Goal: Task Accomplishment & Management: Use online tool/utility

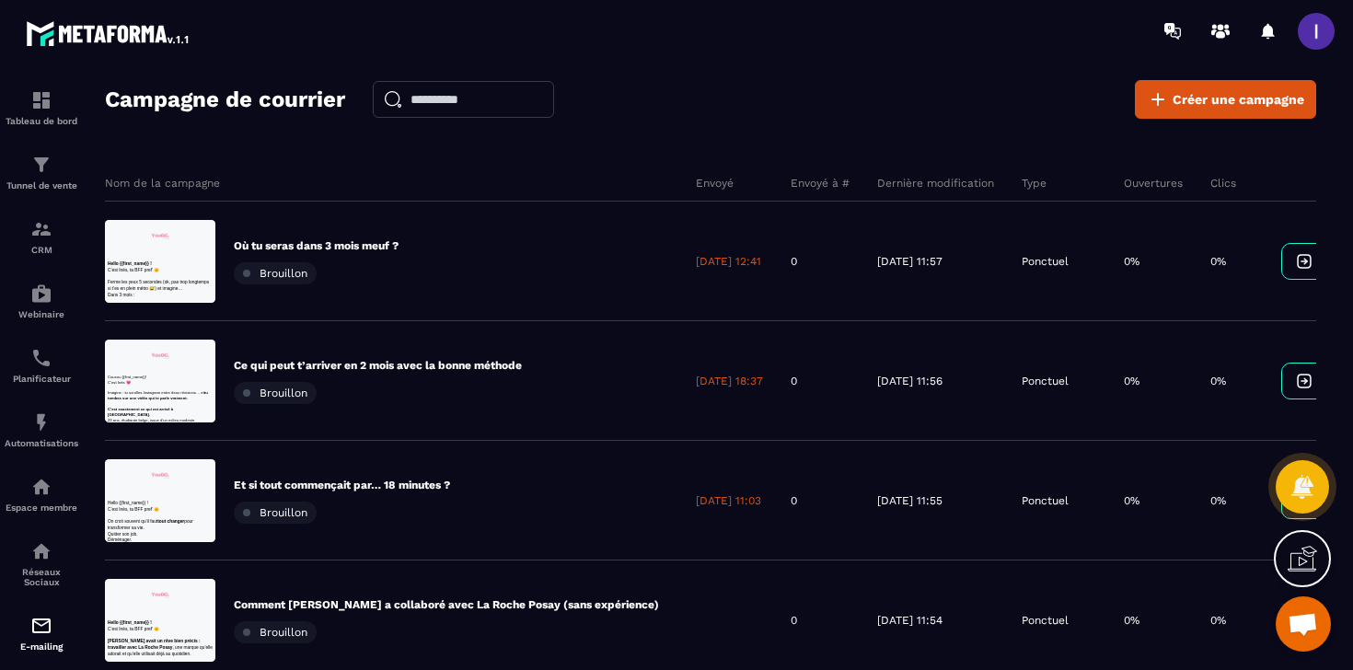
scroll to position [1441, 0]
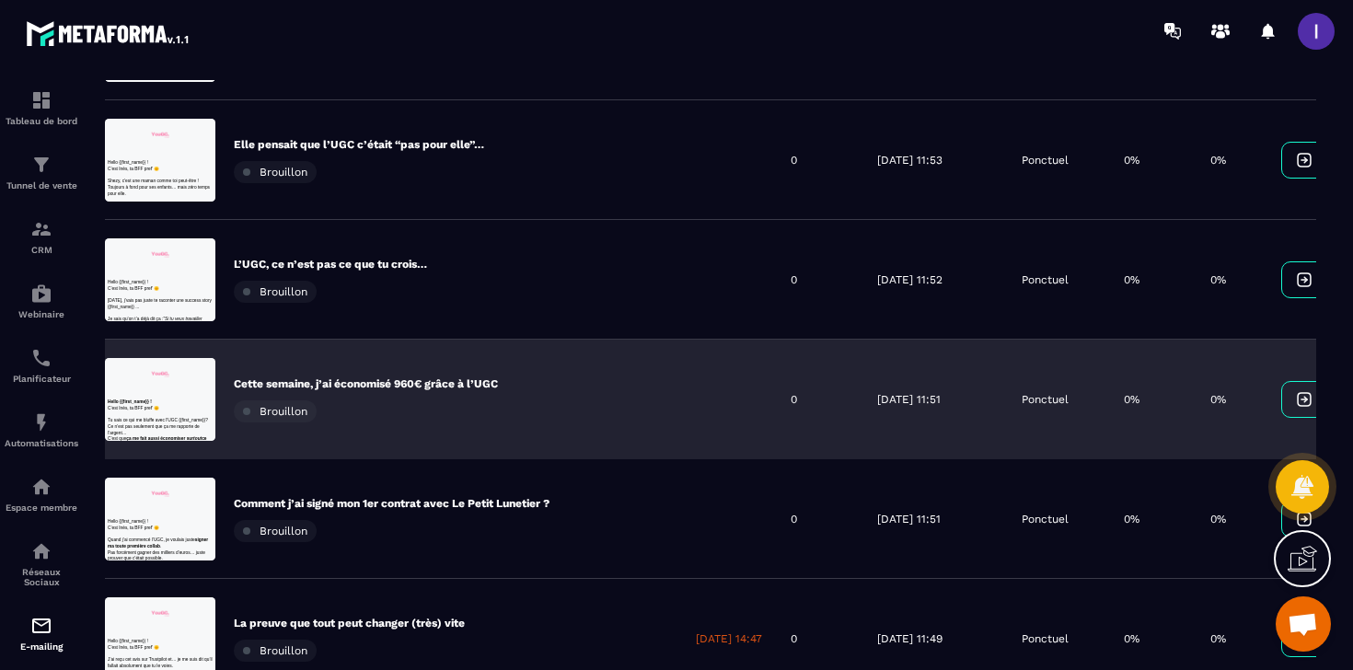
click at [427, 381] on p "Cette semaine, j’ai économisé 960€ grâce à l’UGC" at bounding box center [366, 384] width 264 height 15
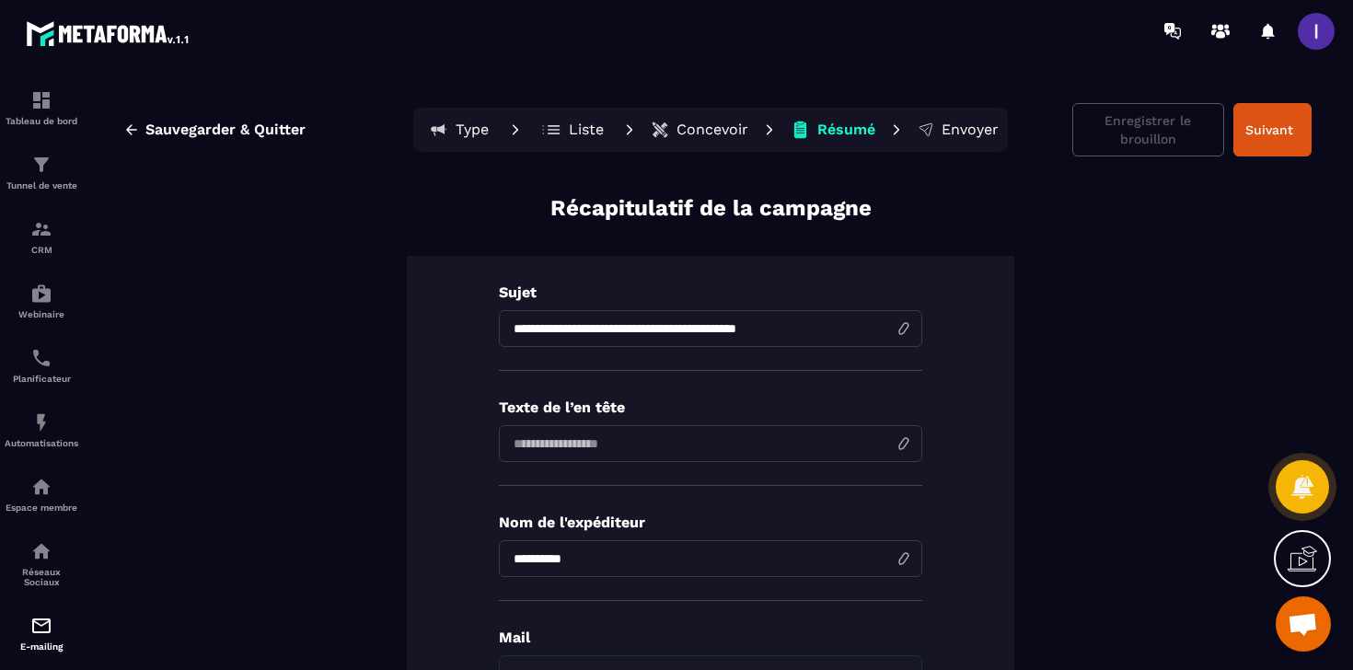
click at [713, 134] on p "Concevoir" at bounding box center [713, 130] width 72 height 18
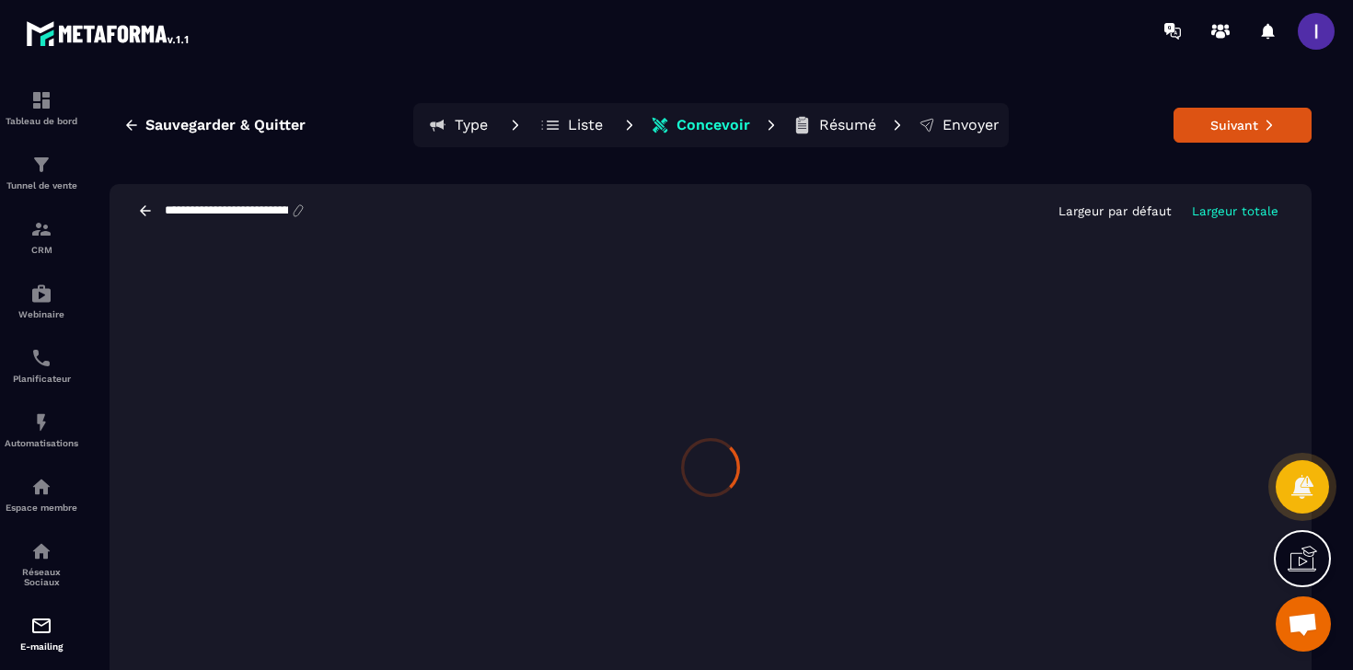
scroll to position [35, 0]
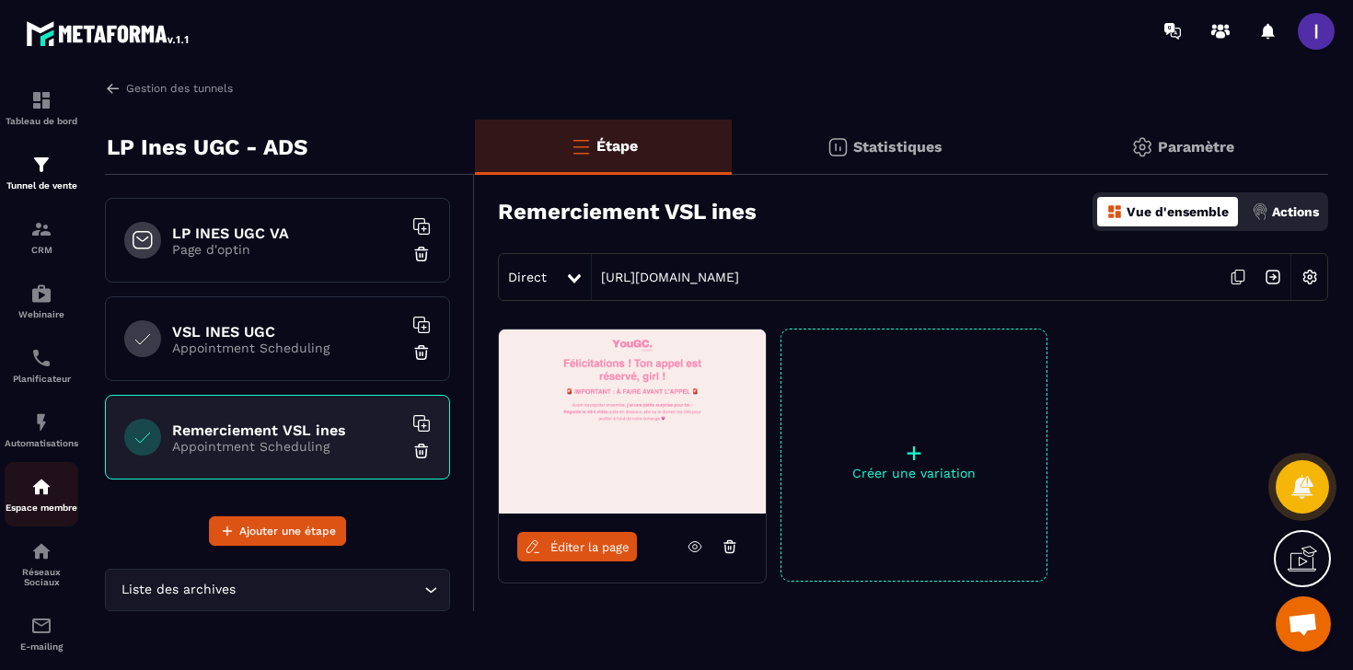
scroll to position [63, 0]
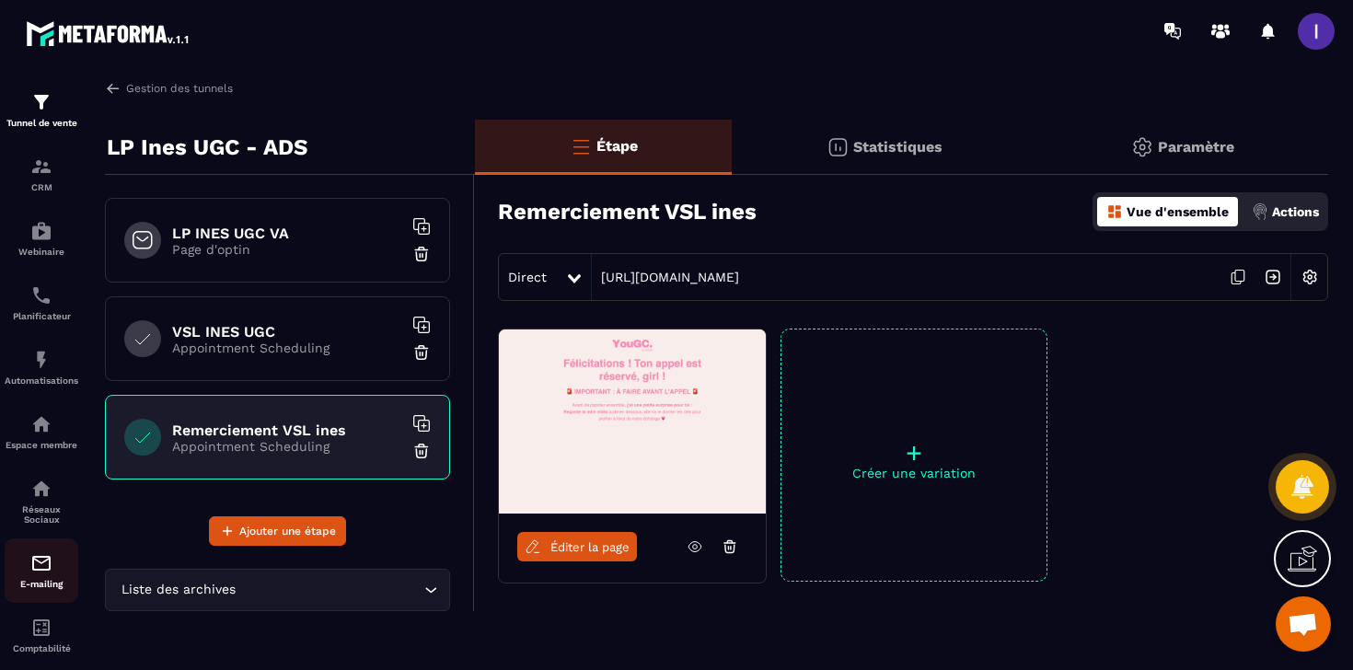
click at [29, 576] on div "E-mailing" at bounding box center [42, 570] width 74 height 37
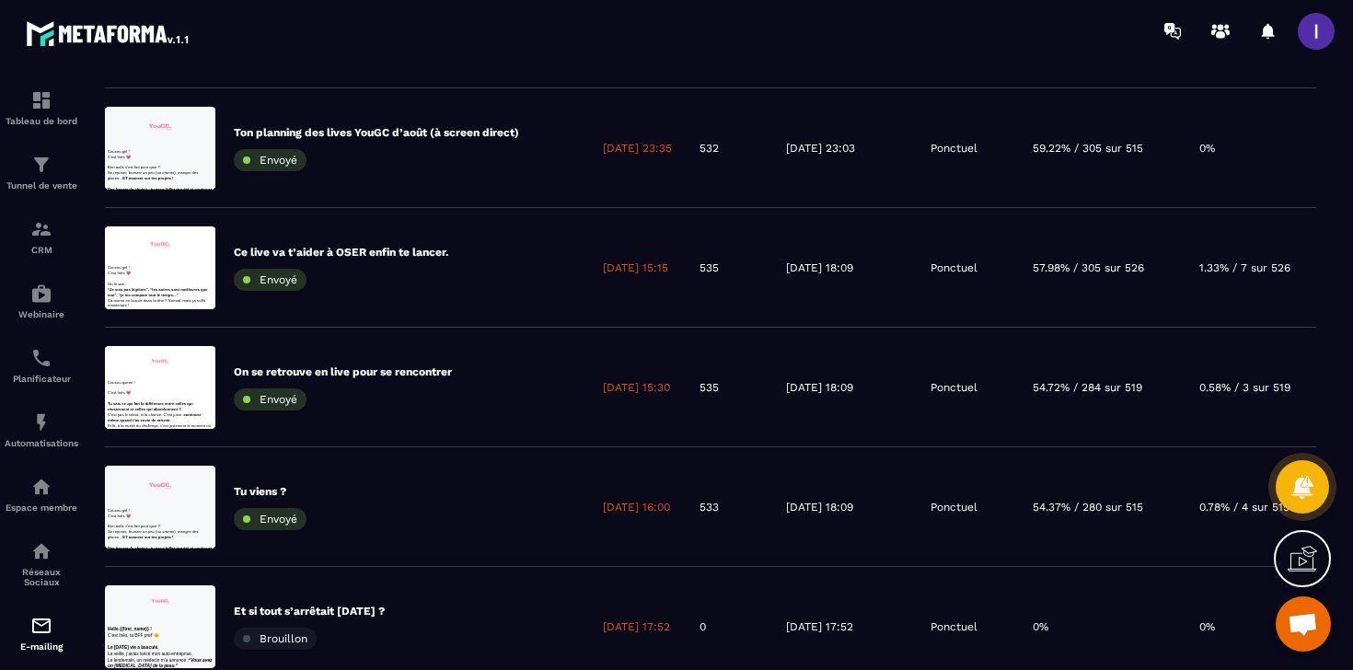
scroll to position [884, 0]
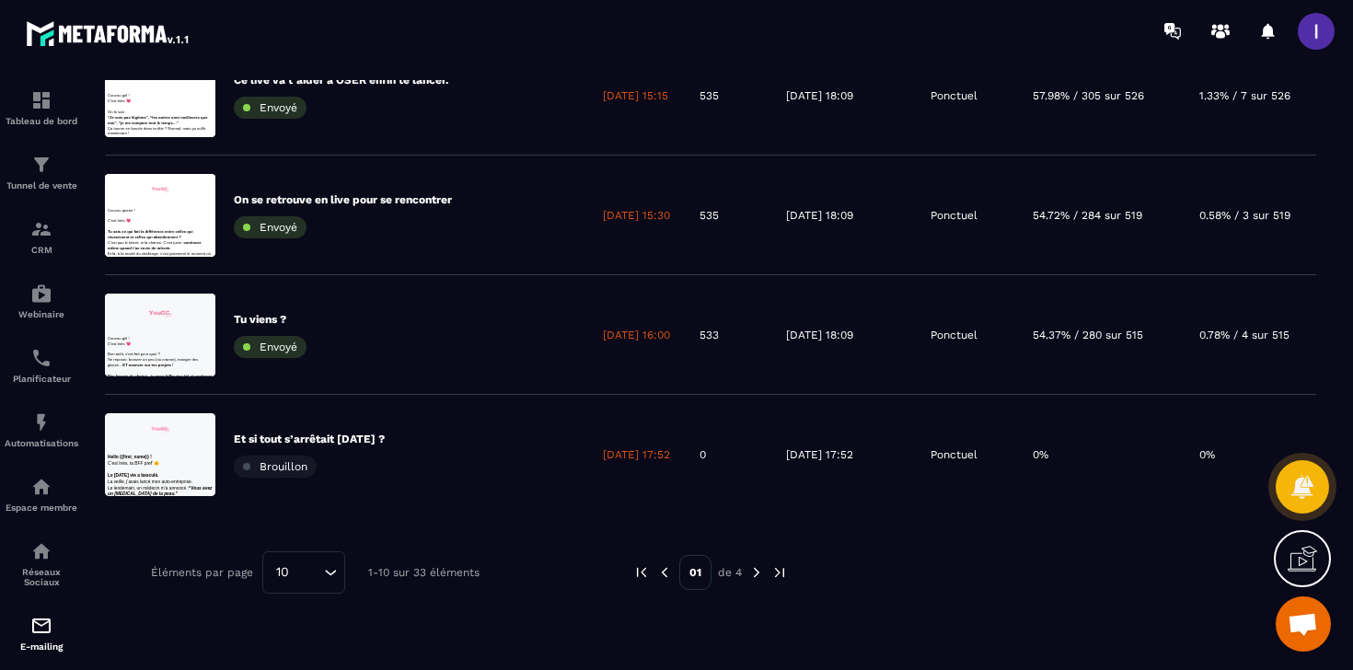
click at [757, 571] on img at bounding box center [757, 572] width 17 height 17
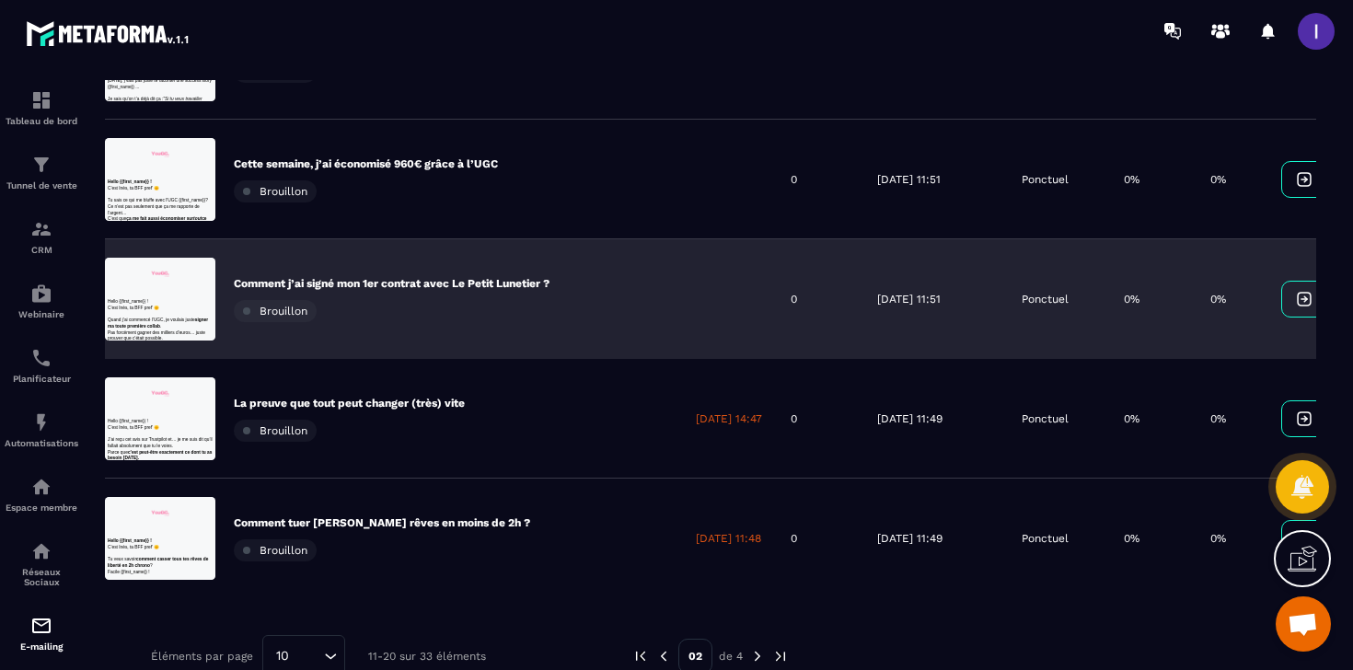
scroll to position [740, 0]
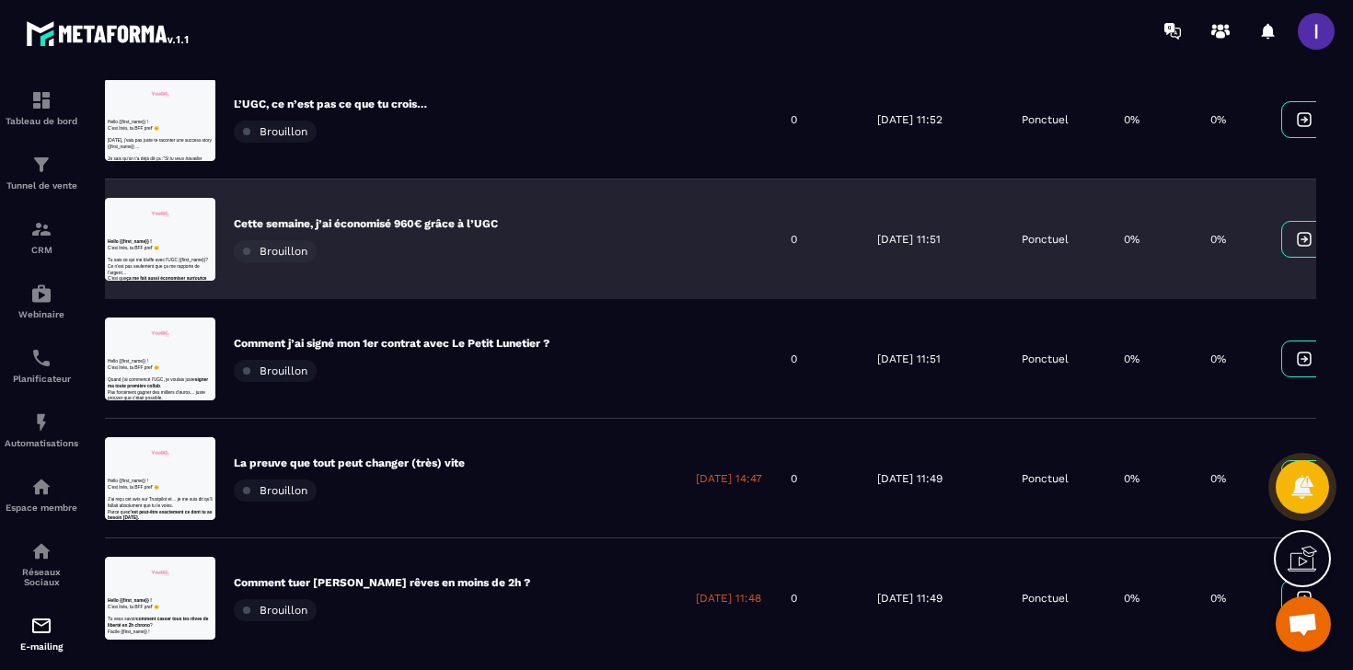
click at [431, 220] on p "Cette semaine, j’ai économisé 960€ grâce à l’UGC" at bounding box center [366, 223] width 264 height 15
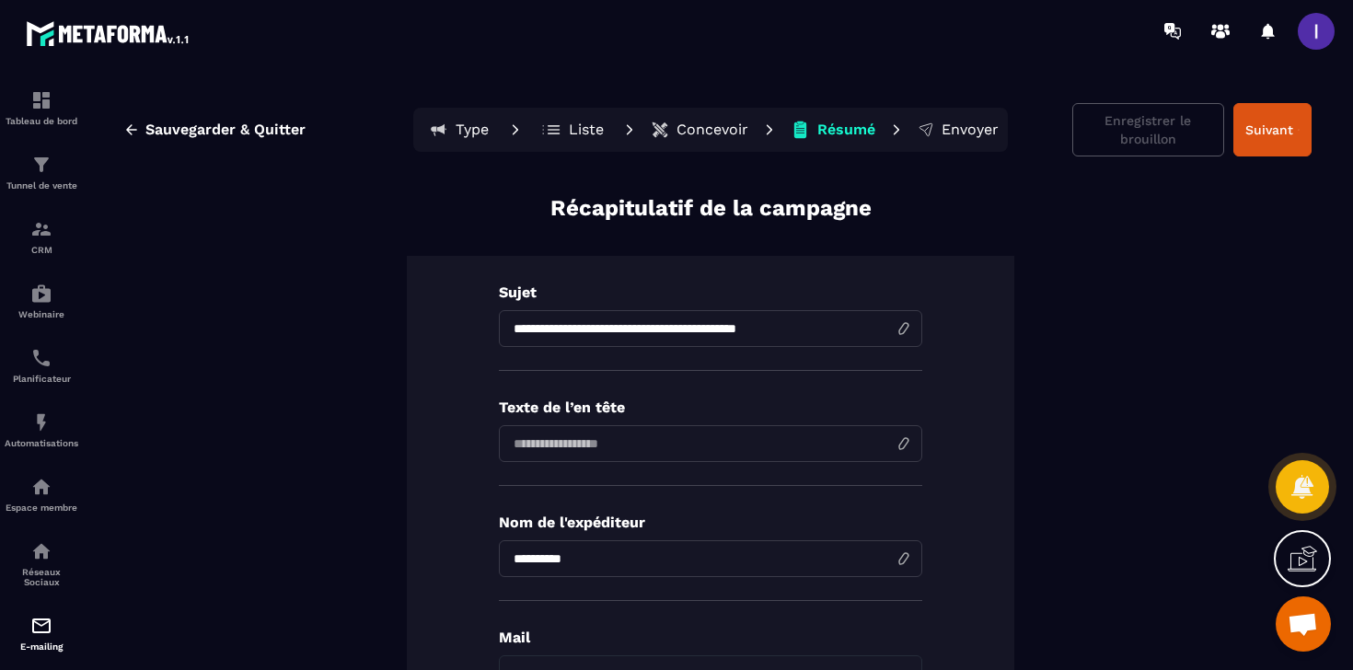
click at [709, 121] on p "Concevoir" at bounding box center [713, 130] width 72 height 18
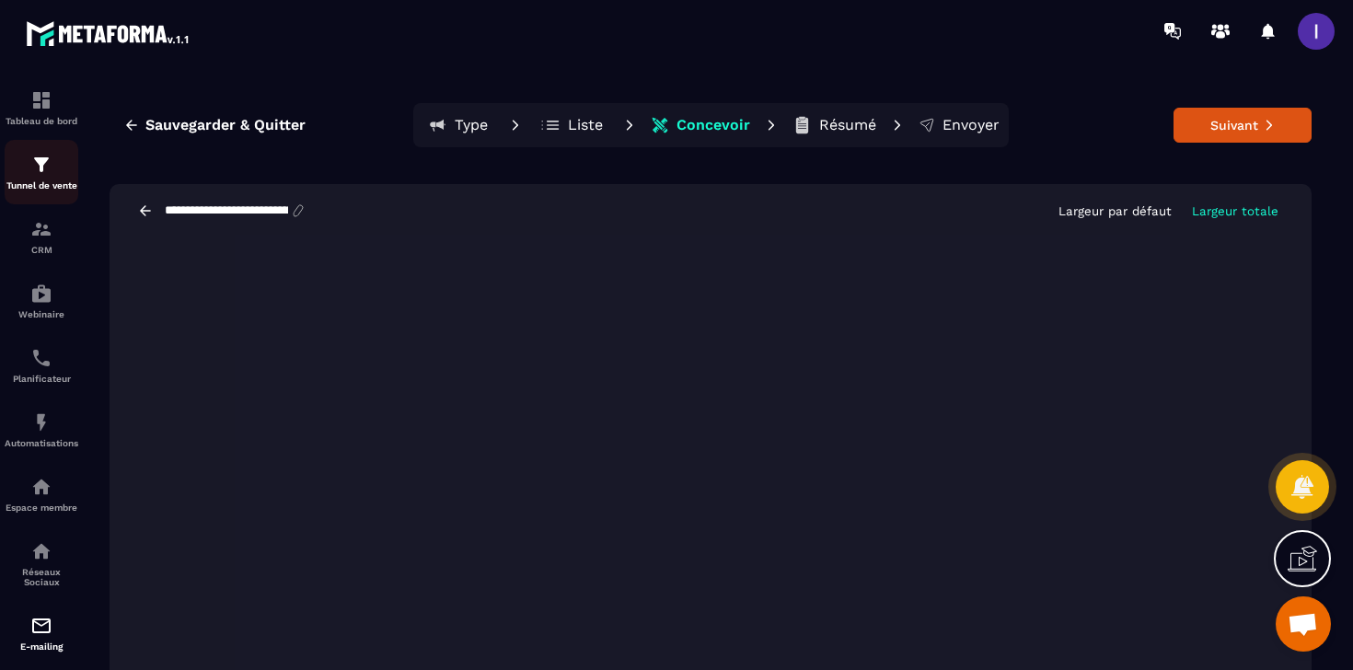
click at [41, 176] on img at bounding box center [41, 165] width 22 height 22
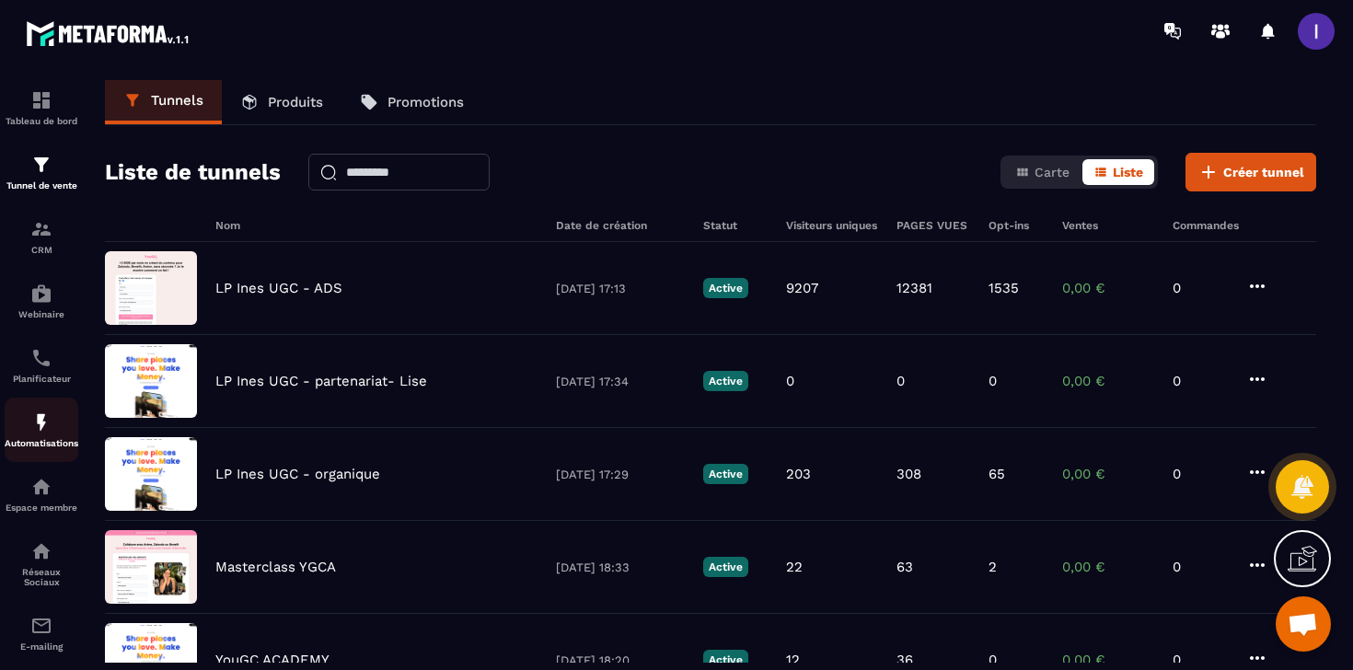
click at [27, 446] on p "Automatisations" at bounding box center [42, 443] width 74 height 10
click at [32, 378] on p "Planificateur" at bounding box center [42, 379] width 74 height 10
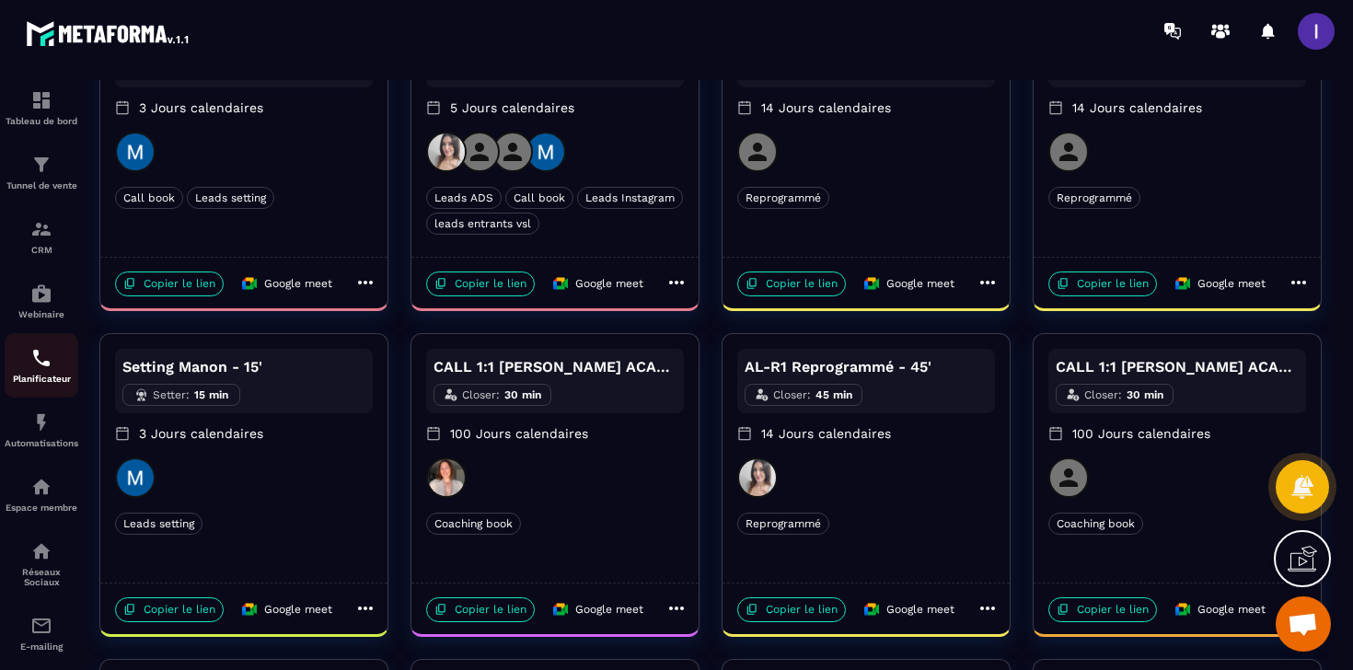
scroll to position [503, 0]
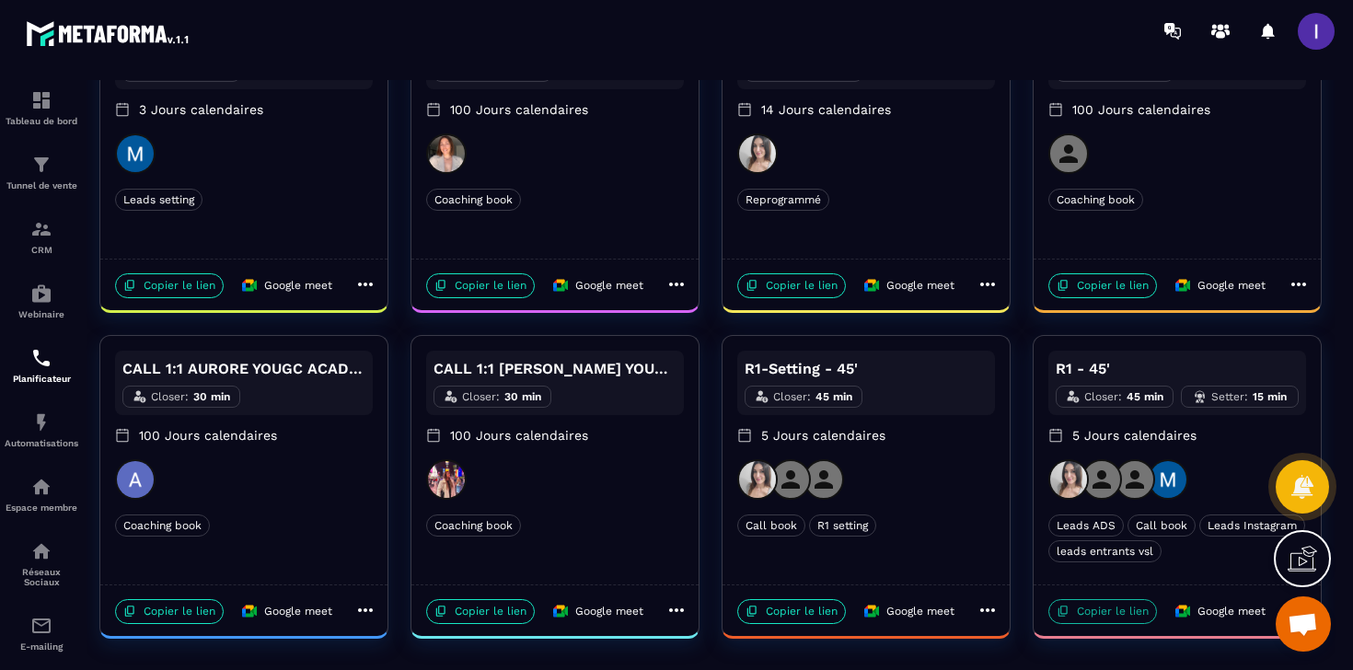
click at [1128, 615] on p "Copier le lien" at bounding box center [1103, 611] width 109 height 25
click at [41, 149] on link "Tunnel de vente" at bounding box center [42, 172] width 74 height 64
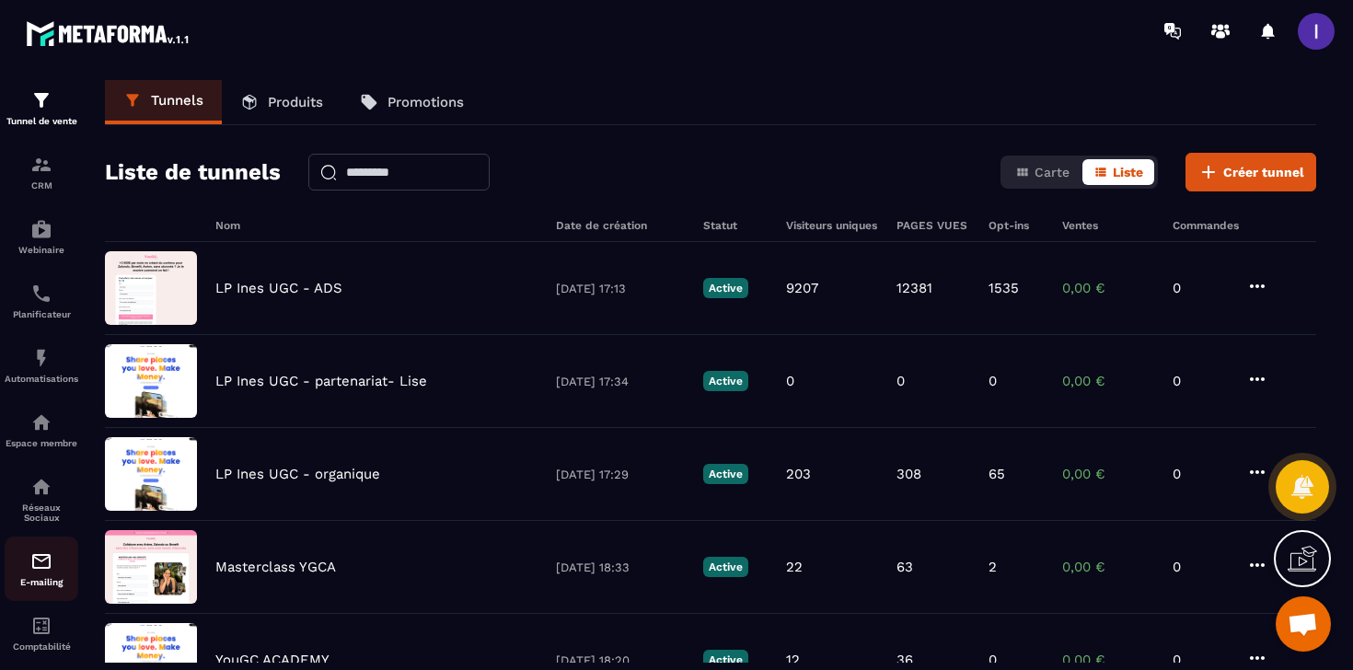
scroll to position [68, 0]
click at [36, 569] on img at bounding box center [41, 558] width 22 height 22
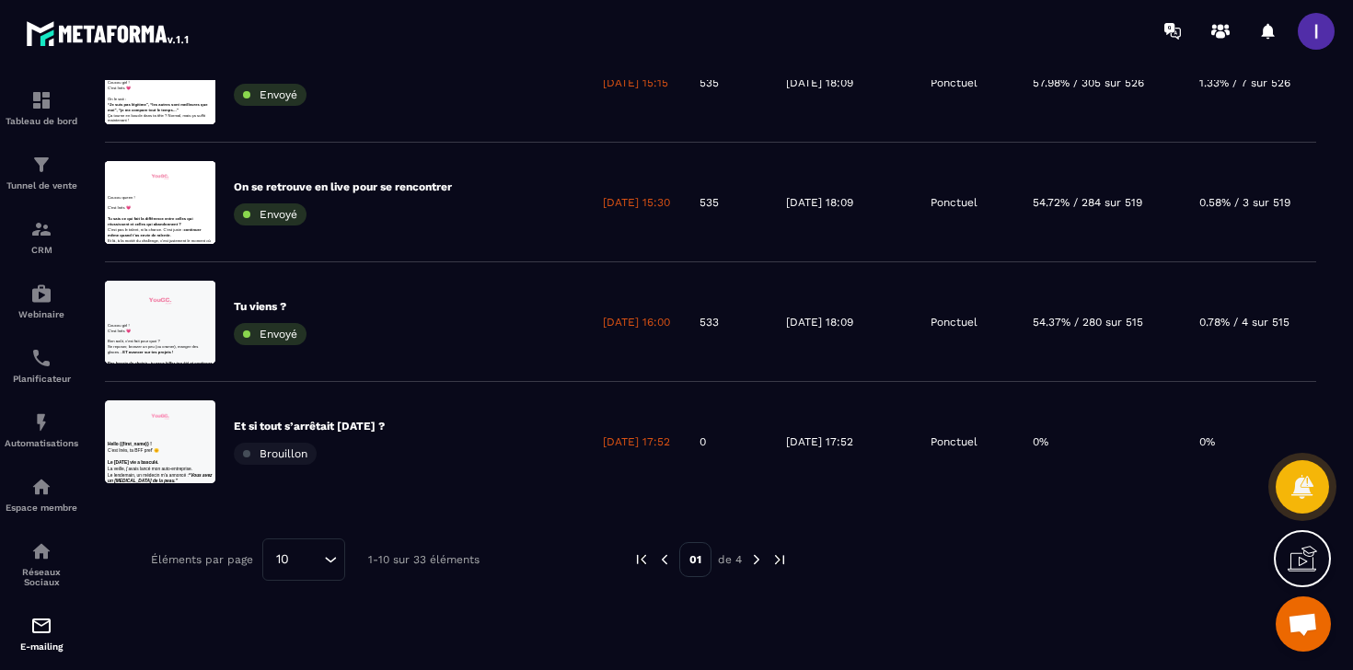
scroll to position [930, 0]
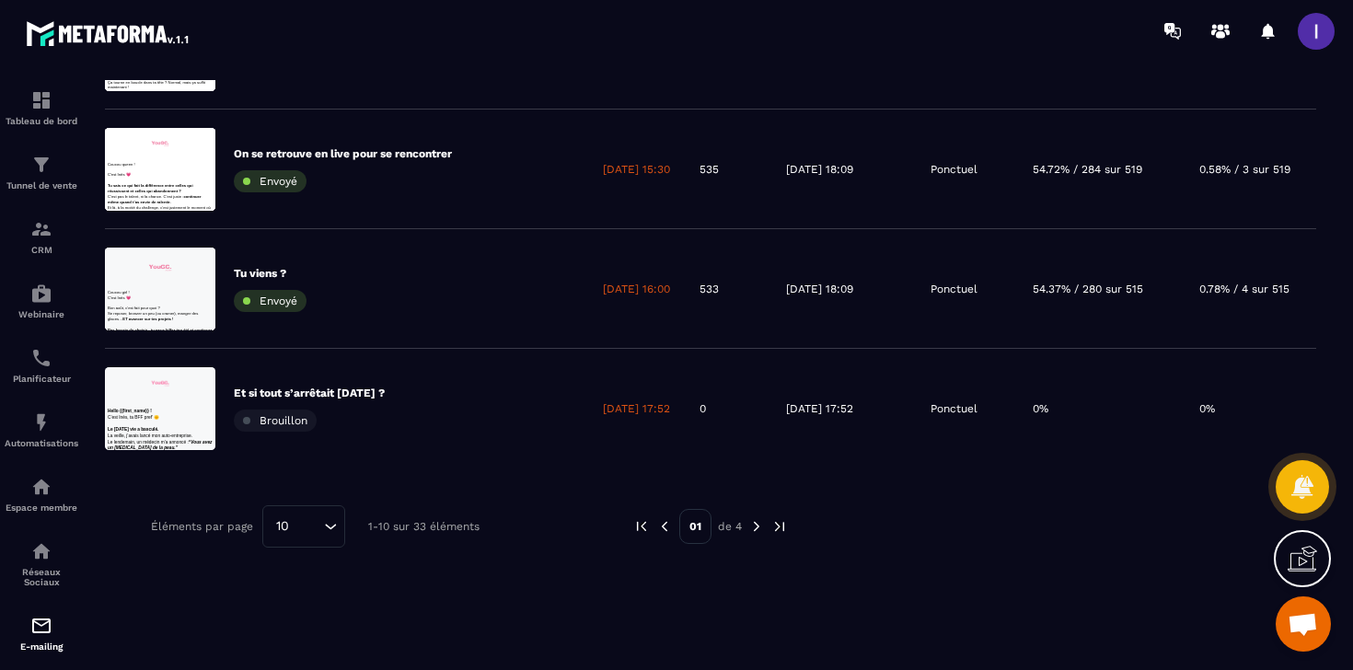
click at [759, 525] on img at bounding box center [757, 526] width 17 height 17
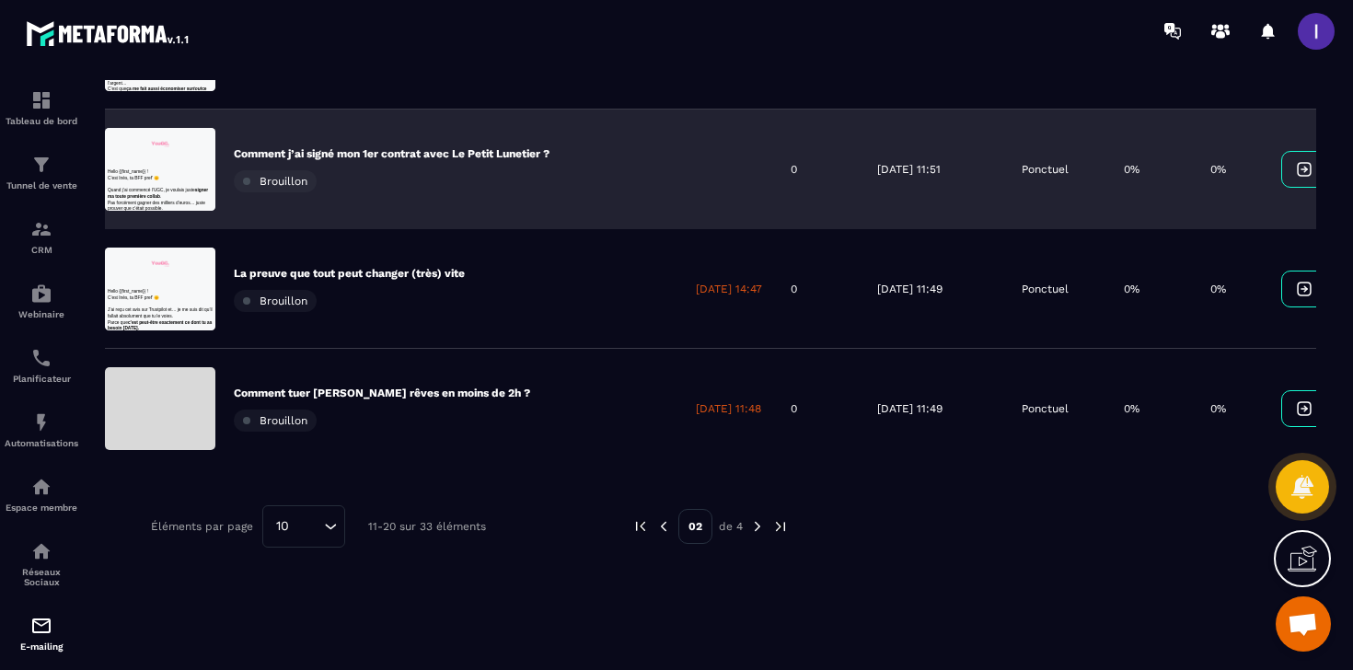
scroll to position [0, 0]
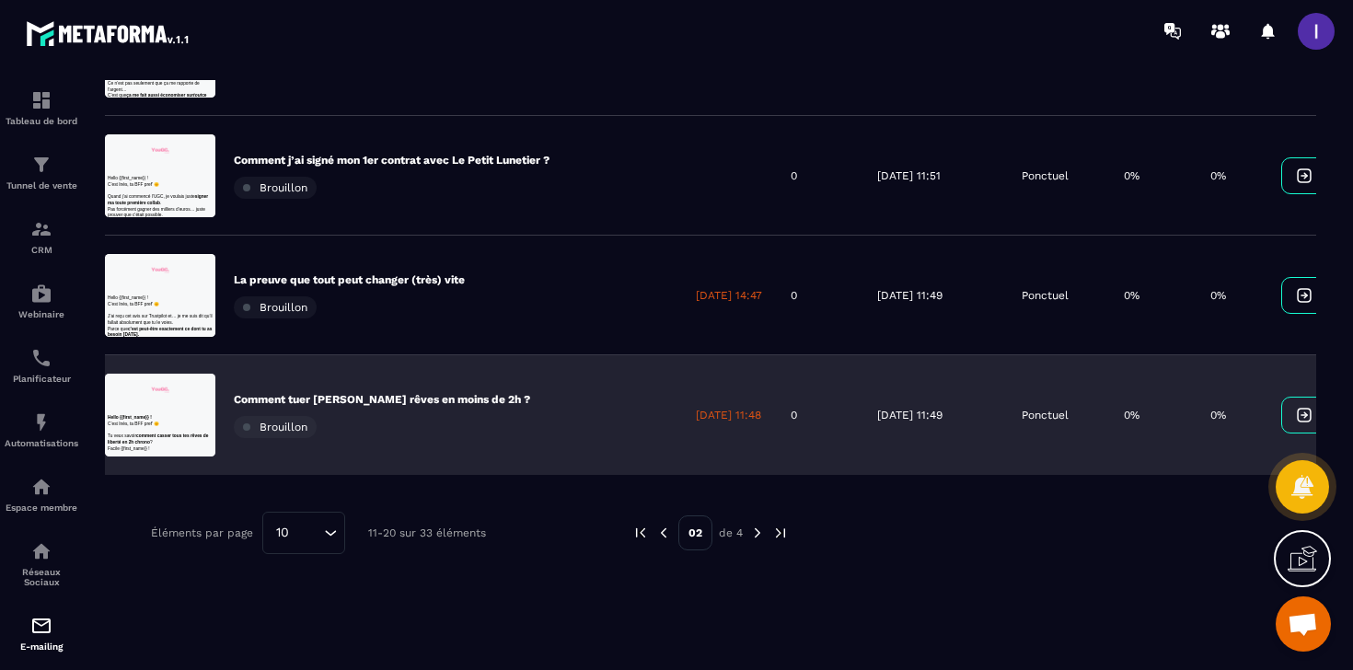
click at [447, 396] on p "Comment tuer [PERSON_NAME] rêves en moins de 2h ?" at bounding box center [382, 399] width 296 height 15
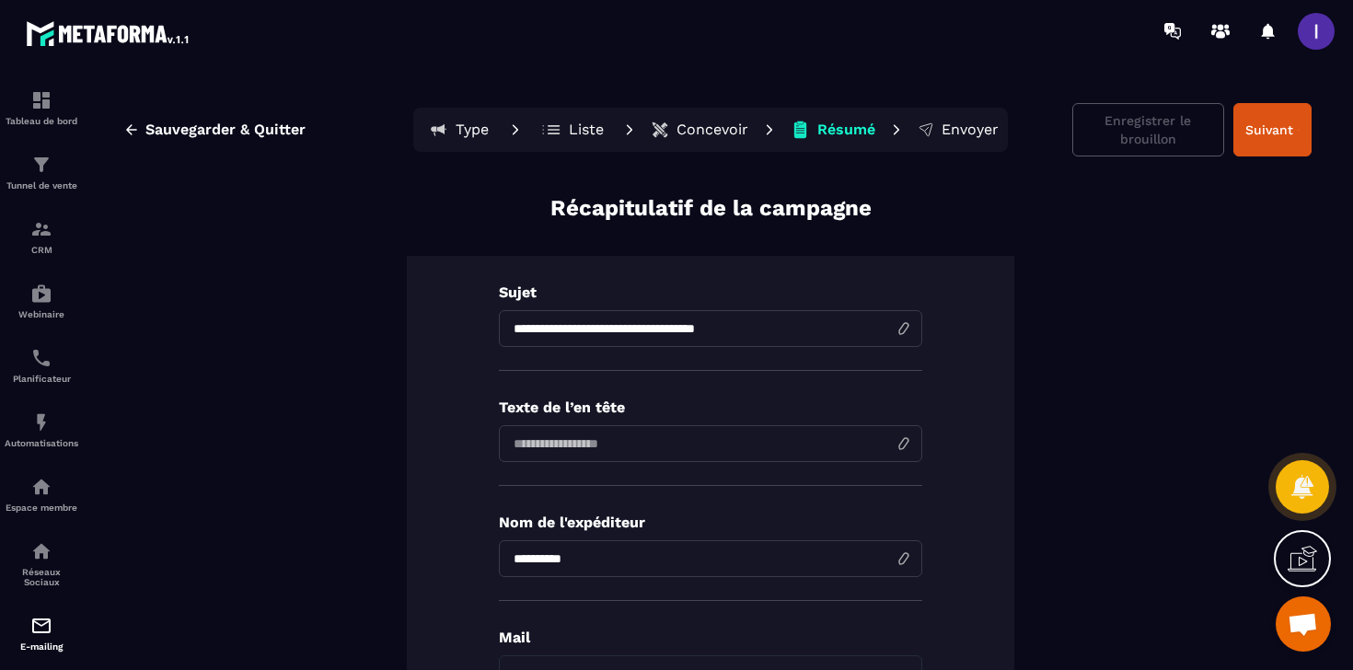
click at [555, 126] on icon at bounding box center [551, 130] width 19 height 18
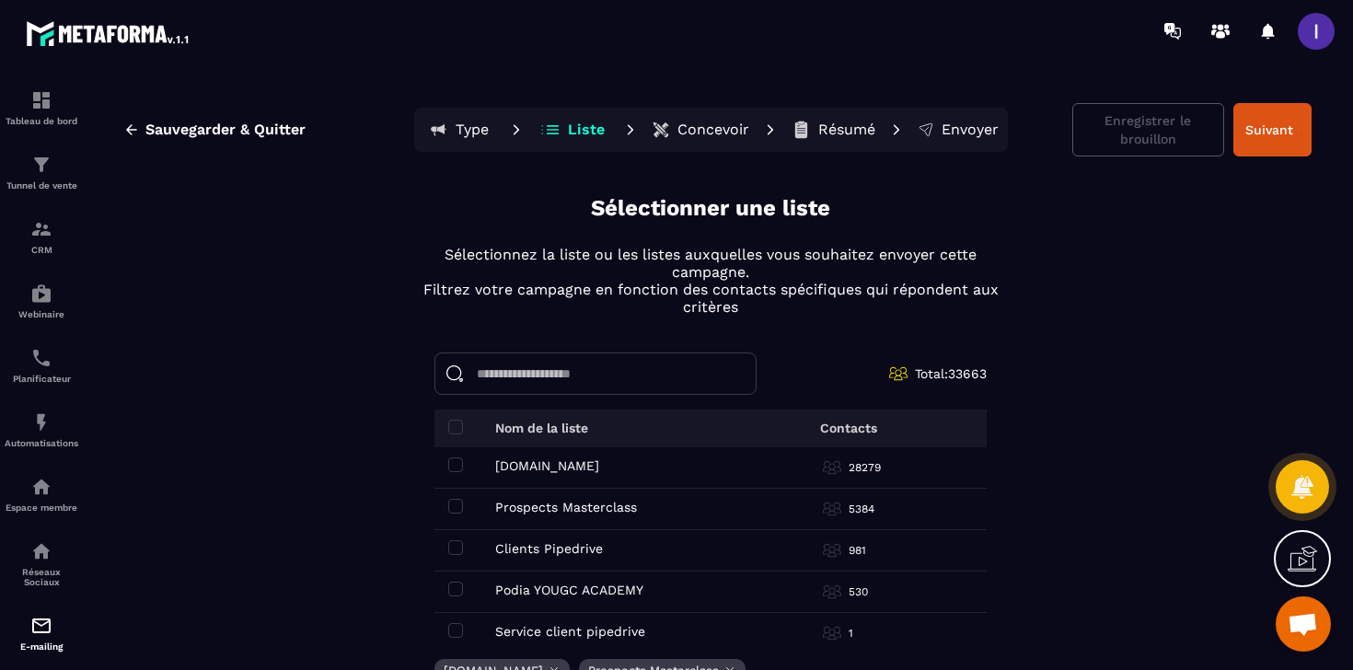
click at [691, 128] on p "Concevoir" at bounding box center [714, 130] width 72 height 18
